Goal: Book appointment/travel/reservation

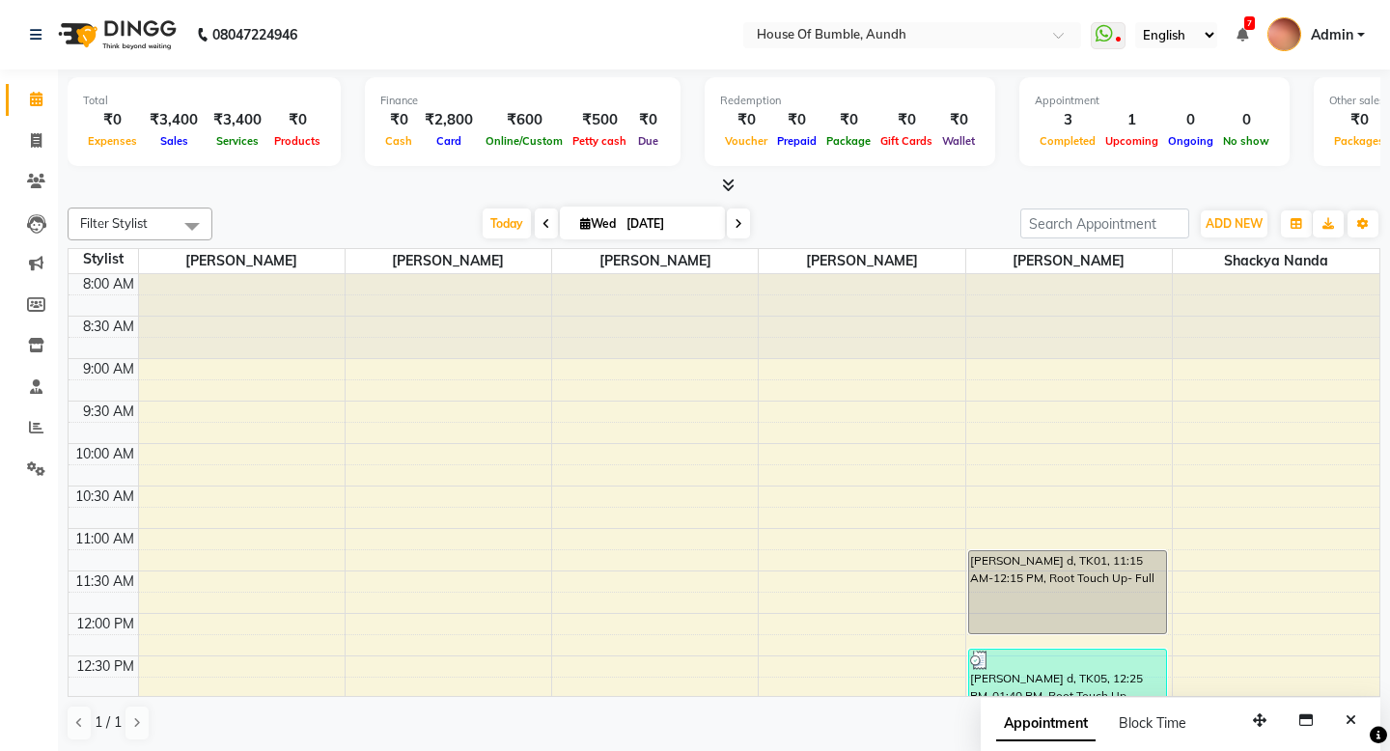
scroll to position [681, 0]
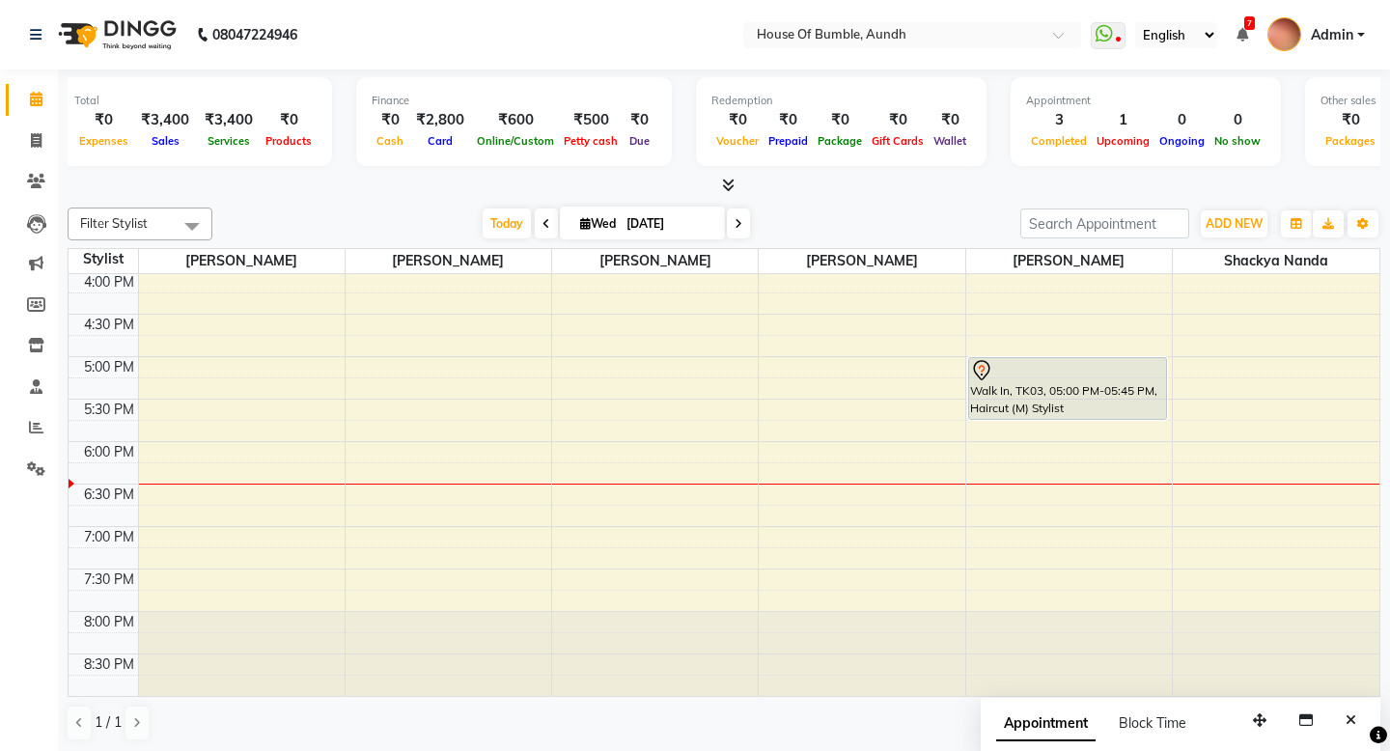
click at [728, 213] on span at bounding box center [738, 223] width 23 height 30
type input "[DATE]"
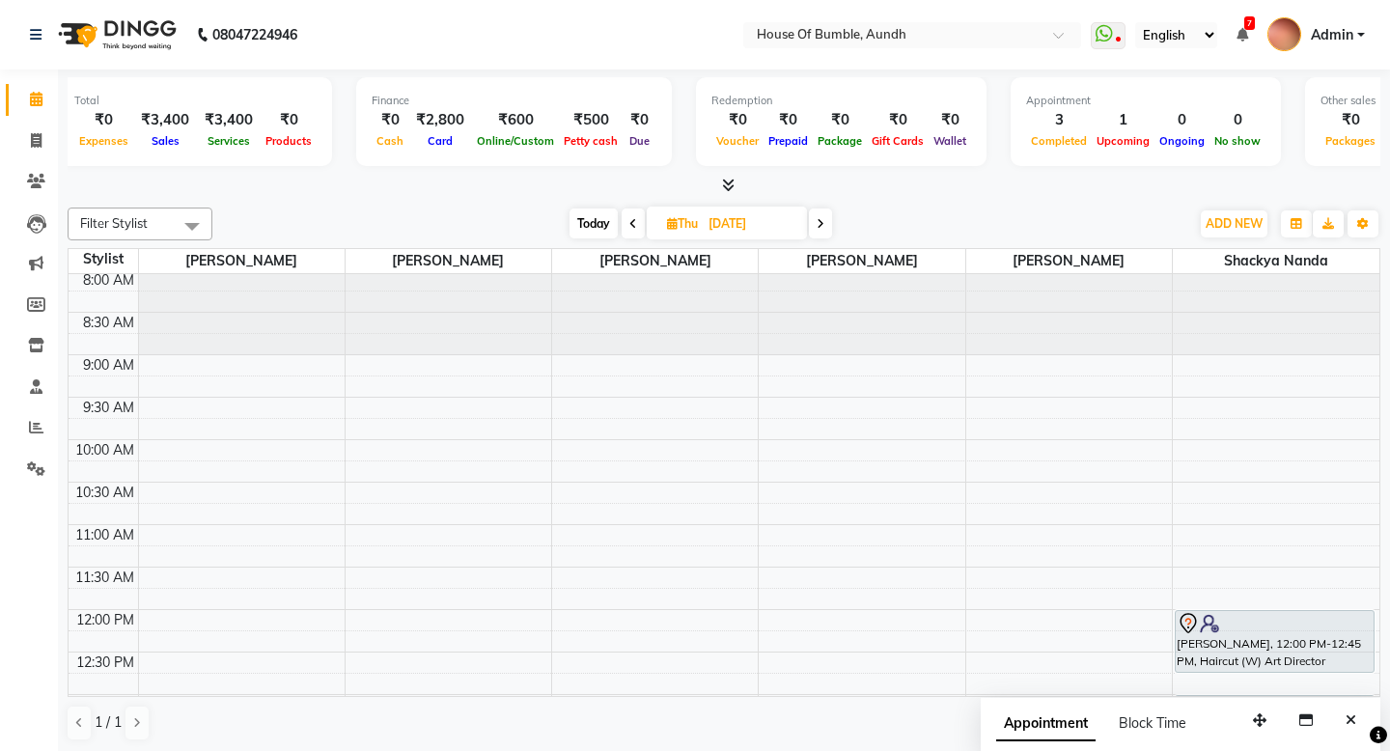
scroll to position [0, 0]
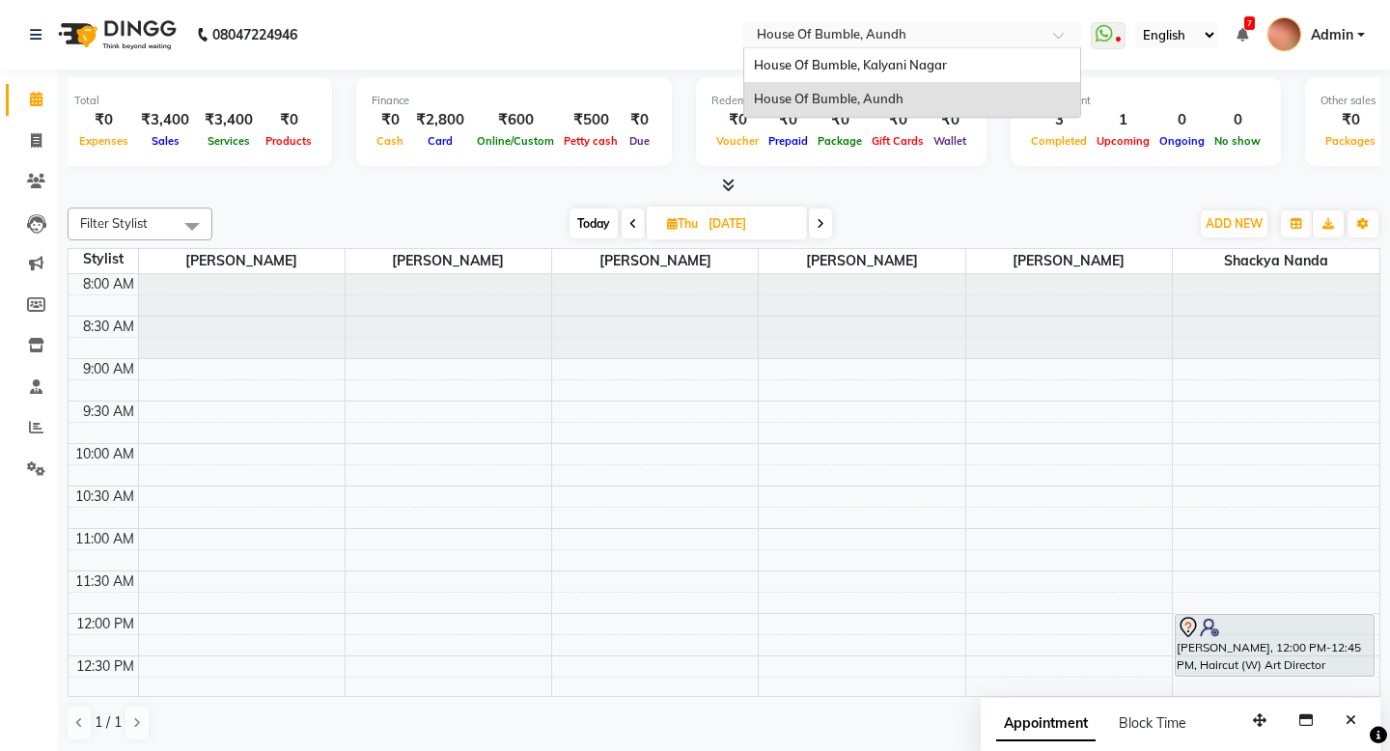
click at [1053, 38] on span at bounding box center [1065, 40] width 24 height 19
click at [774, 63] on div "House Of Bumble, Kalyani Nagar" at bounding box center [912, 65] width 336 height 35
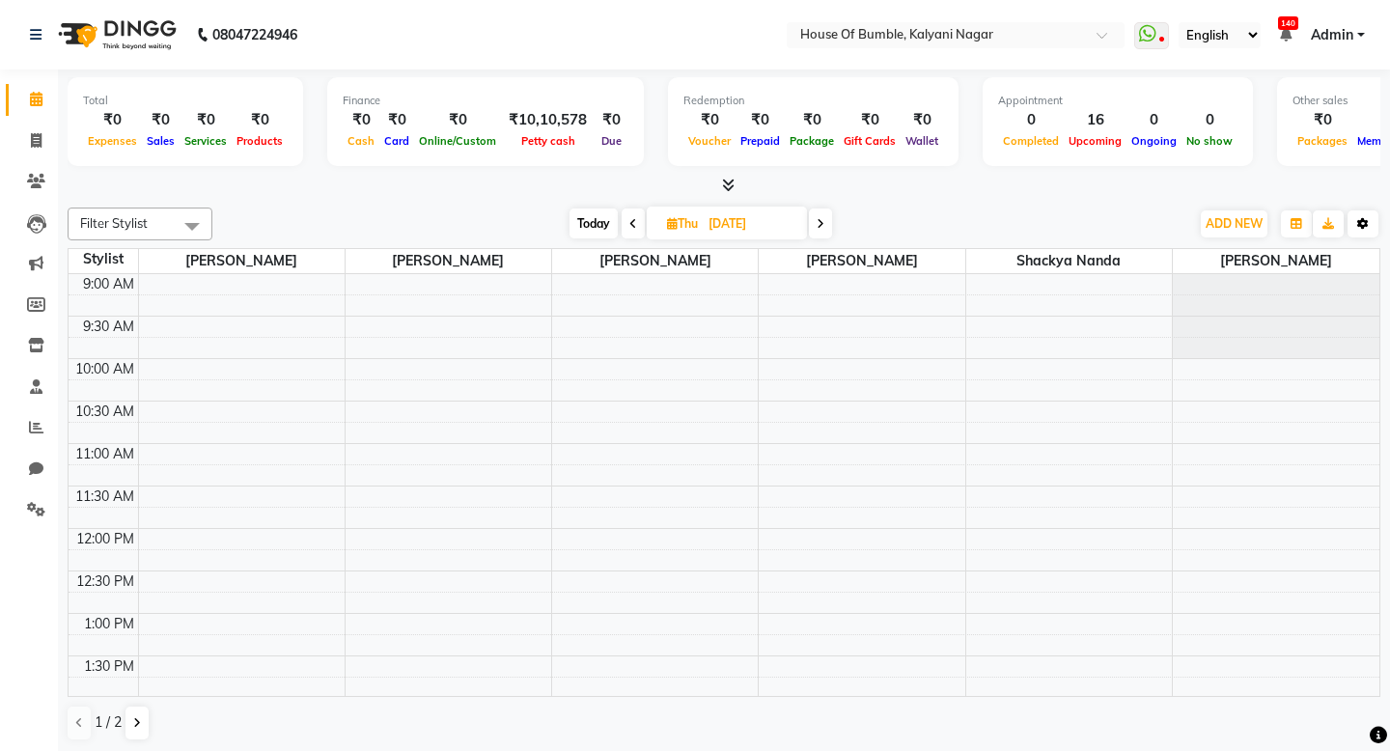
click at [1369, 226] on button "Toggle Dropdown" at bounding box center [1362, 223] width 31 height 27
click at [1363, 218] on icon "button" at bounding box center [1363, 224] width 12 height 12
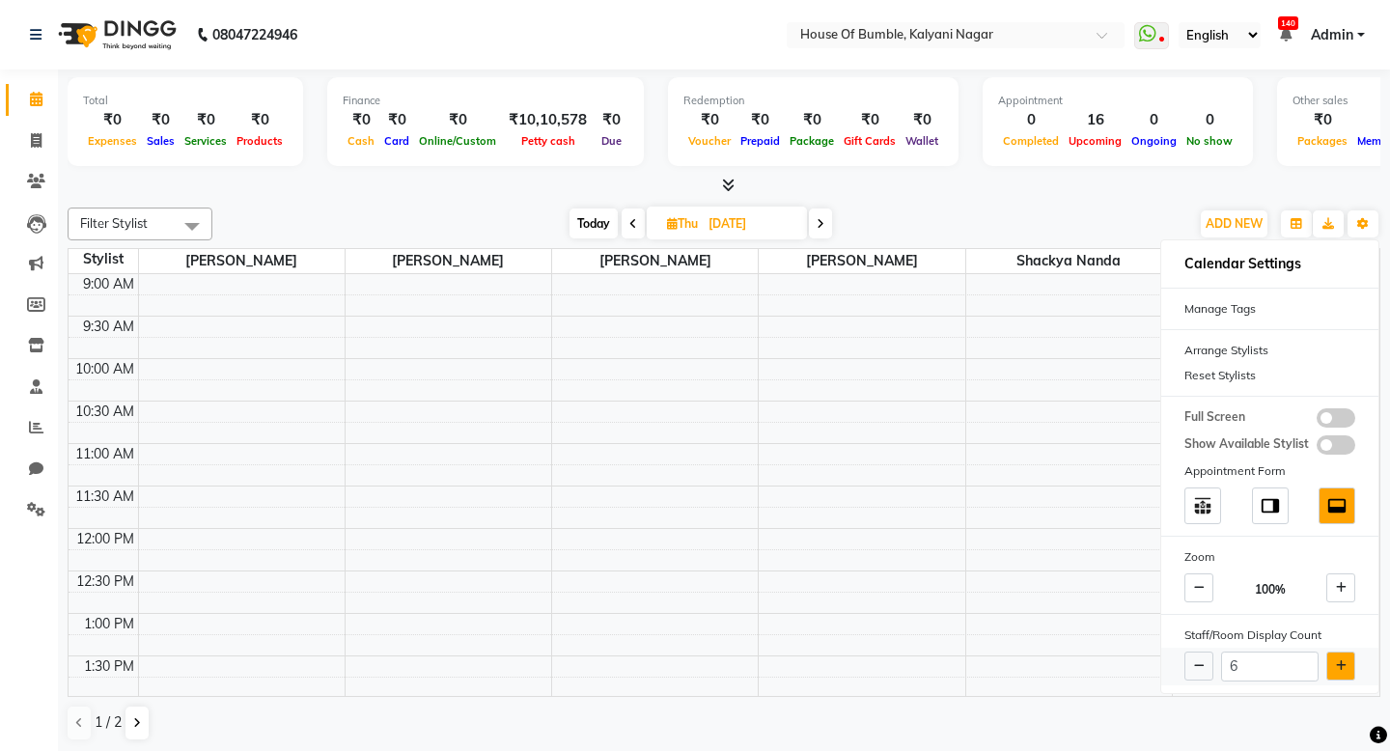
click at [1333, 654] on button at bounding box center [1340, 665] width 29 height 29
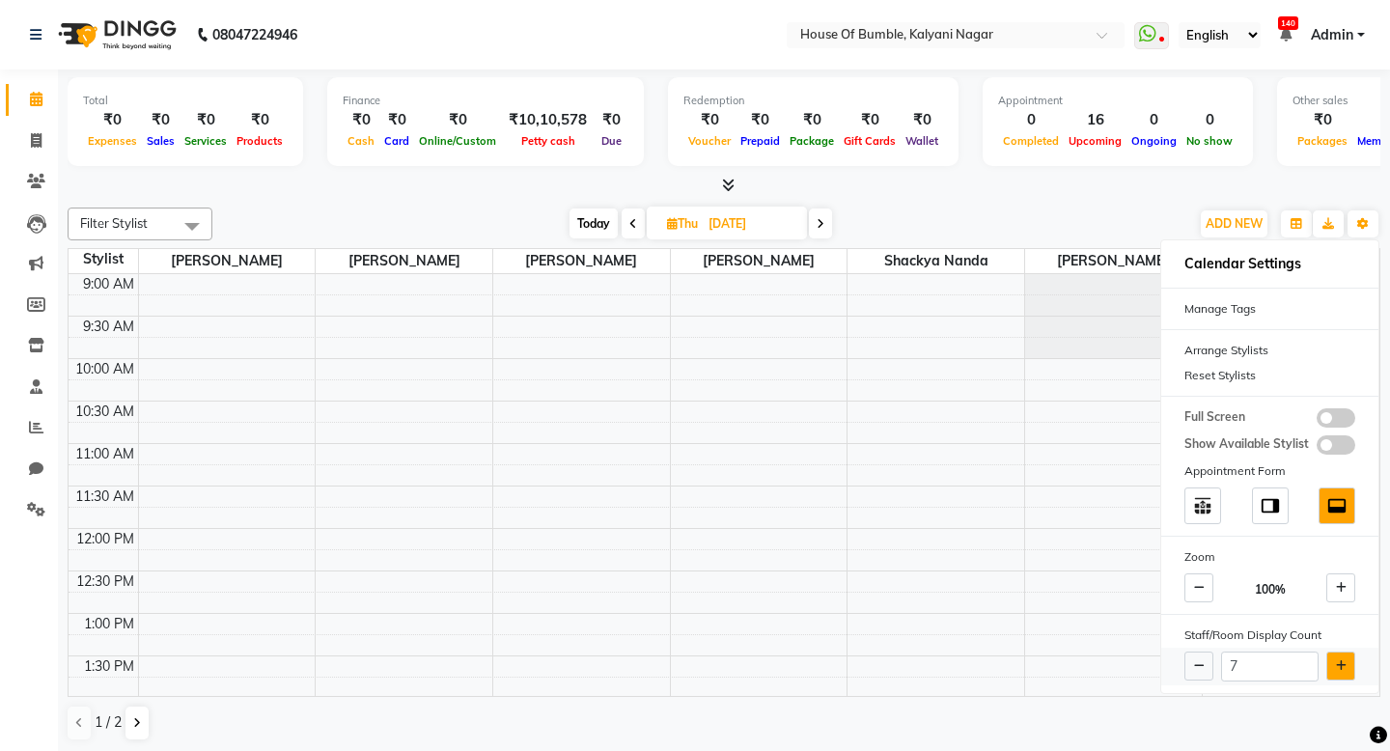
click at [1333, 654] on button at bounding box center [1340, 665] width 29 height 29
type input "8"
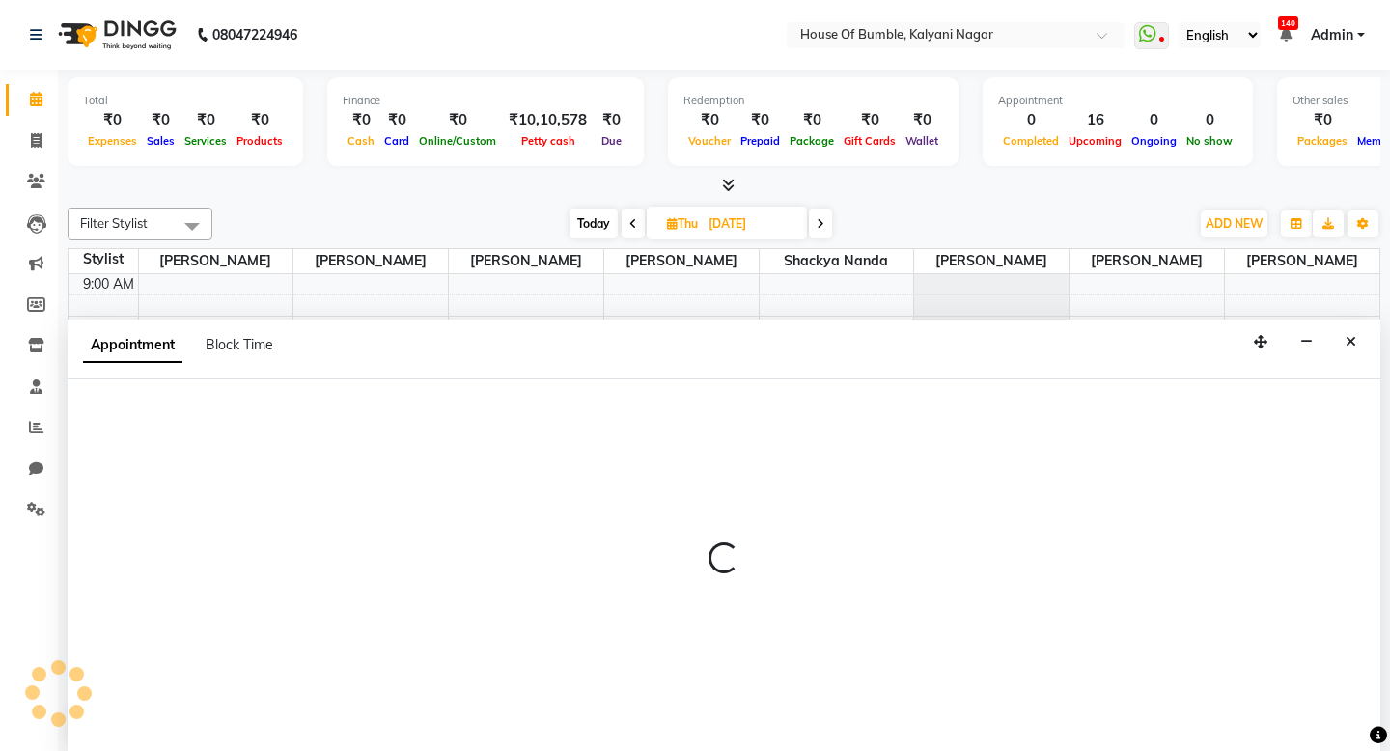
select select "88241"
select select "780"
select select "tentative"
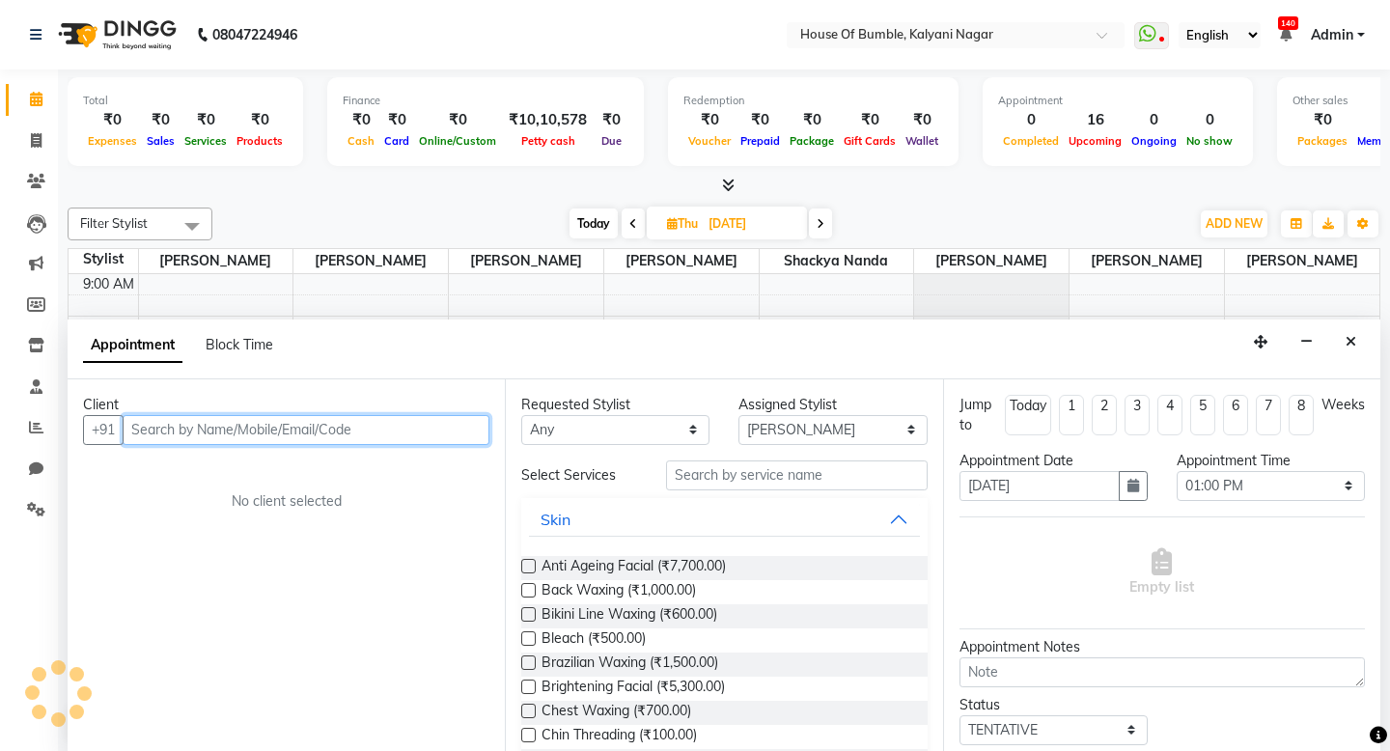
scroll to position [1, 0]
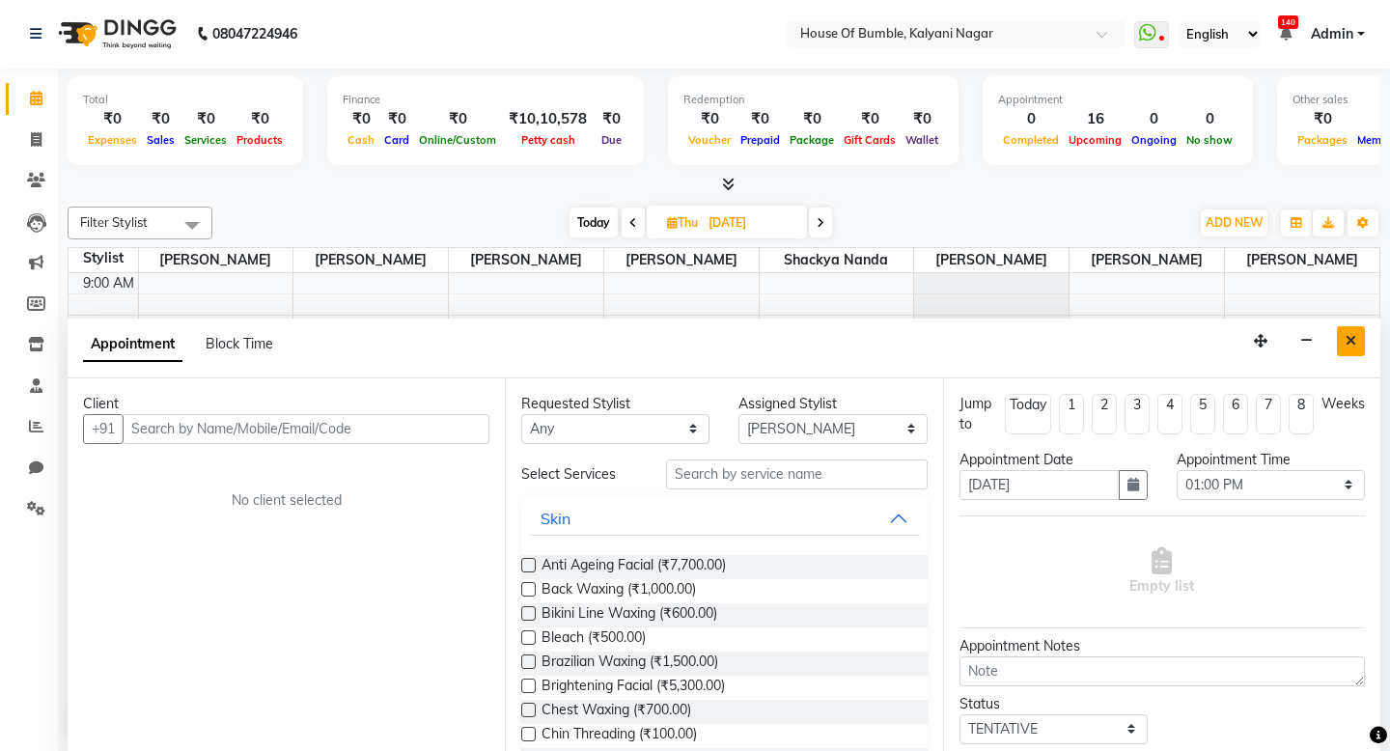
click at [1356, 334] on button "Close" at bounding box center [1350, 341] width 28 height 30
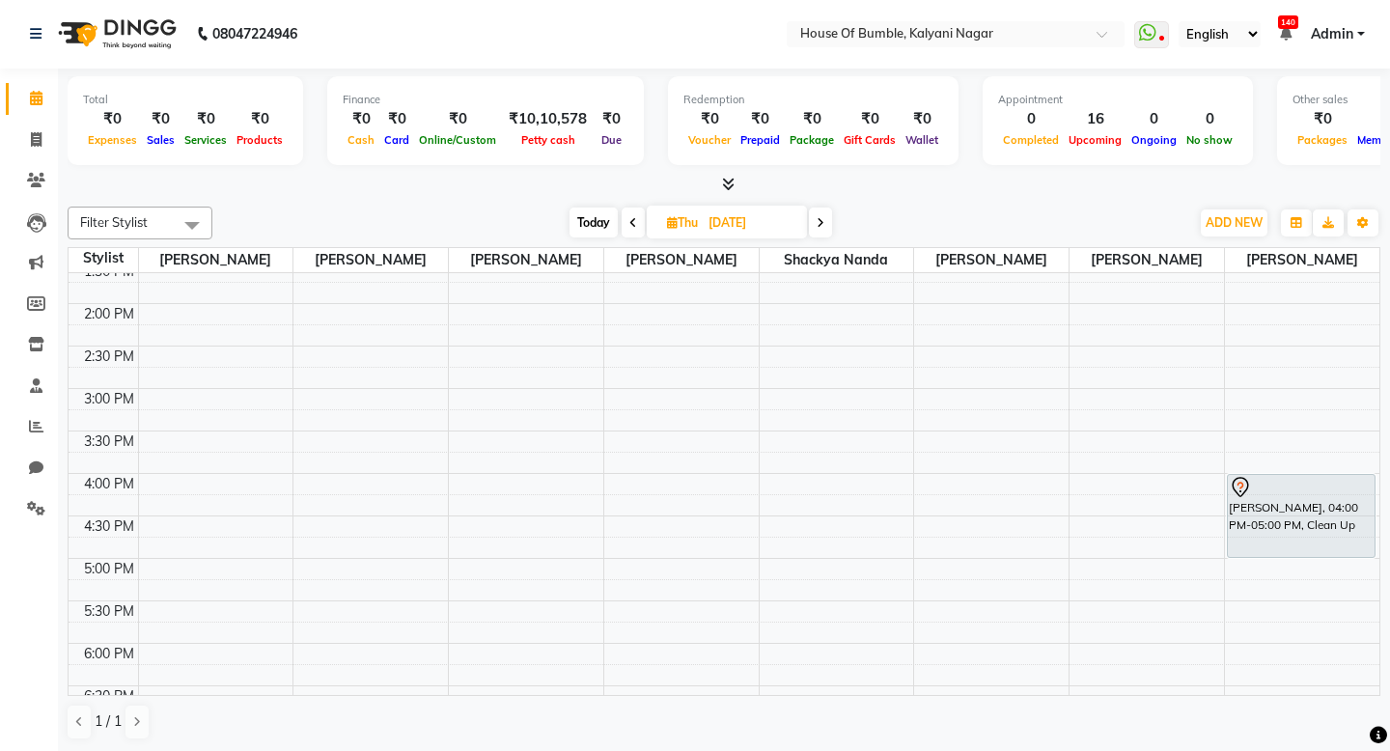
scroll to position [393, 0]
